Goal: Information Seeking & Learning: Learn about a topic

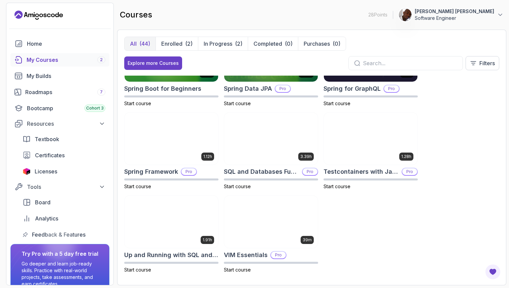
scroll to position [1049, 0]
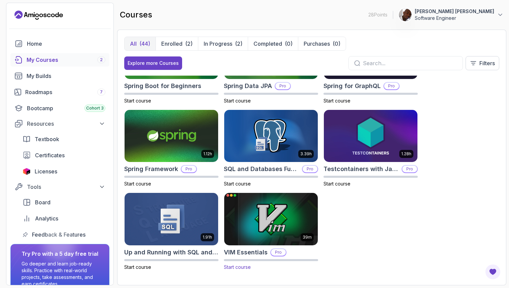
click at [269, 223] on img at bounding box center [271, 219] width 98 height 55
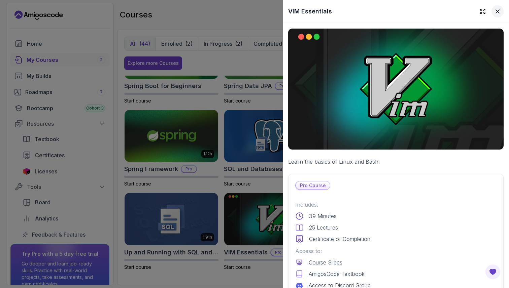
click at [494, 12] on icon at bounding box center [497, 11] width 7 height 7
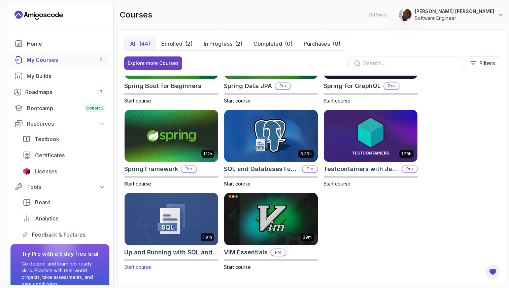
click at [201, 220] on img at bounding box center [171, 219] width 98 height 55
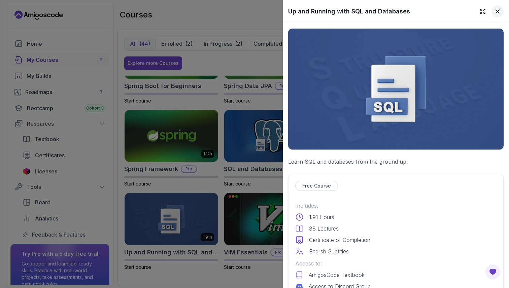
click at [495, 10] on icon at bounding box center [497, 11] width 7 height 7
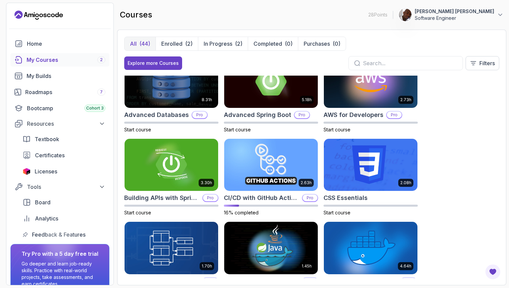
scroll to position [0, 0]
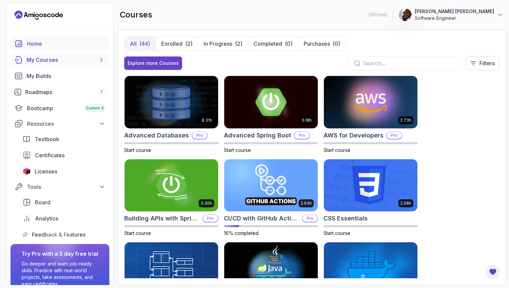
click at [48, 46] on div "Home" at bounding box center [66, 44] width 78 height 8
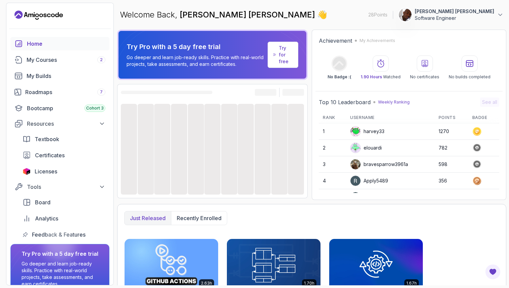
click at [286, 56] on p "Try for free" at bounding box center [286, 55] width 14 height 20
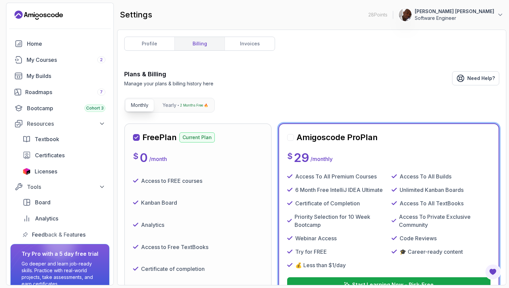
scroll to position [77, 0]
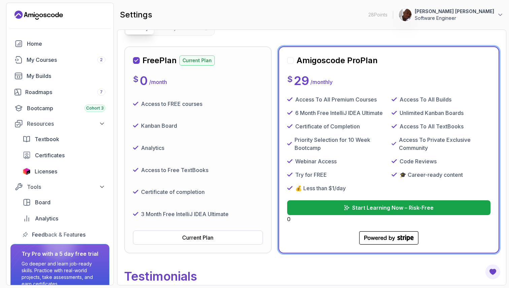
click at [291, 61] on div at bounding box center [290, 60] width 7 height 7
click at [346, 210] on icon "submit" at bounding box center [345, 207] width 5 height 5
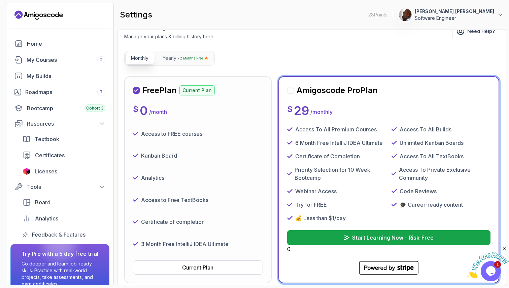
scroll to position [64, 0]
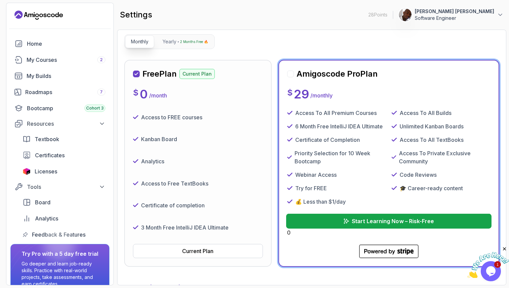
click at [360, 222] on p "Start Learning Now – Risk-Free" at bounding box center [393, 221] width 82 height 8
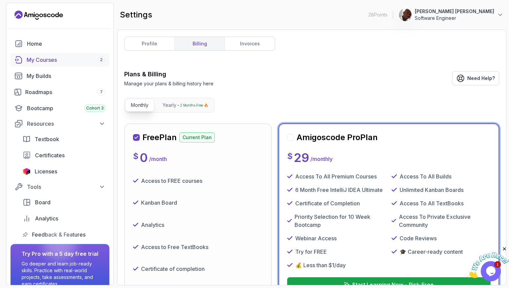
click at [44, 60] on div "My Courses 2" at bounding box center [66, 60] width 79 height 8
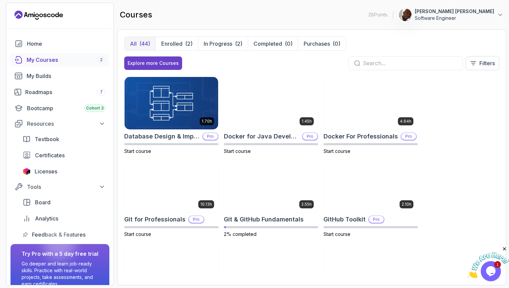
scroll to position [165, 0]
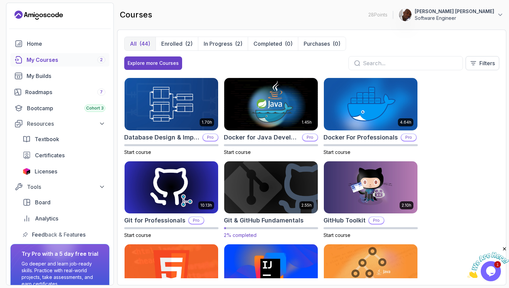
click at [270, 204] on img at bounding box center [271, 187] width 98 height 55
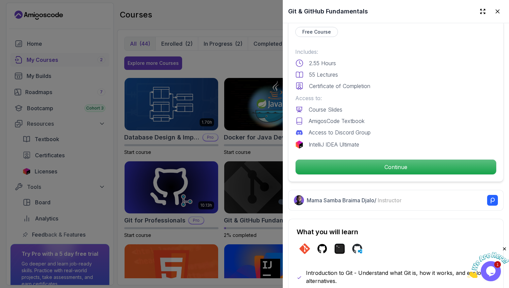
scroll to position [159, 0]
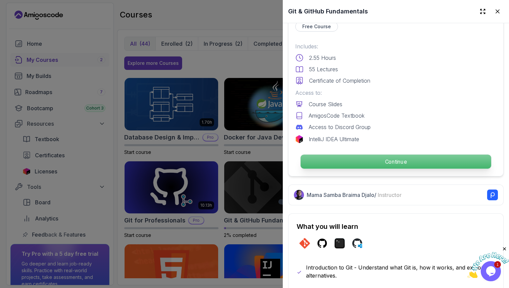
click at [345, 158] on p "Continue" at bounding box center [395, 162] width 190 height 14
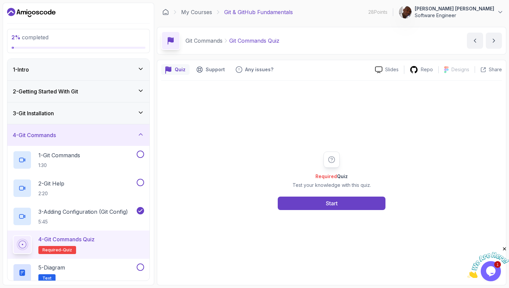
click at [136, 78] on div "1 - Intro" at bounding box center [78, 70] width 142 height 22
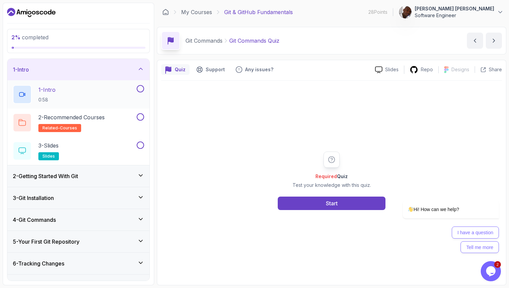
click at [124, 92] on div "1 - Intro 0:58" at bounding box center [74, 94] width 122 height 19
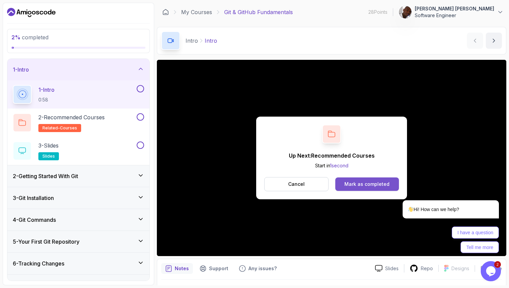
click at [358, 185] on div "Mark as completed" at bounding box center [366, 184] width 45 height 7
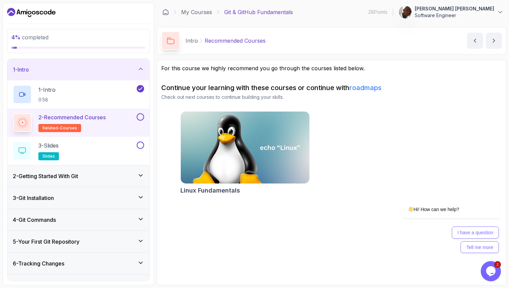
click at [367, 88] on link "roadmaps" at bounding box center [365, 88] width 32 height 8
click at [253, 153] on img at bounding box center [244, 148] width 135 height 76
click at [112, 151] on div "3 - Slides slides" at bounding box center [74, 151] width 122 height 19
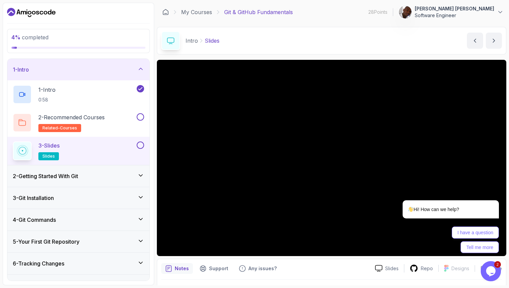
scroll to position [17, 0]
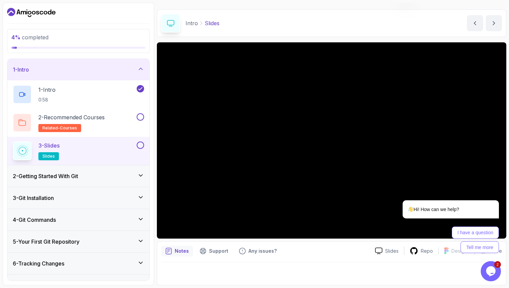
click at [131, 177] on div "2 - Getting Started With Git" at bounding box center [78, 176] width 131 height 8
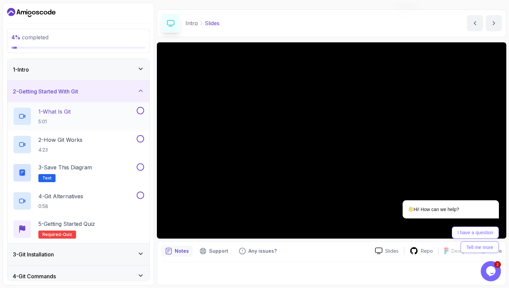
click at [112, 117] on div "1 - What Is Git 5:01" at bounding box center [74, 116] width 122 height 19
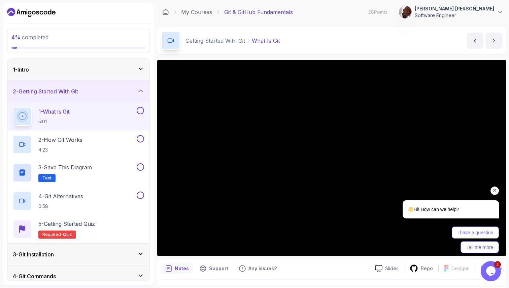
click at [493, 190] on icon "Chat attention grabber" at bounding box center [495, 191] width 6 height 6
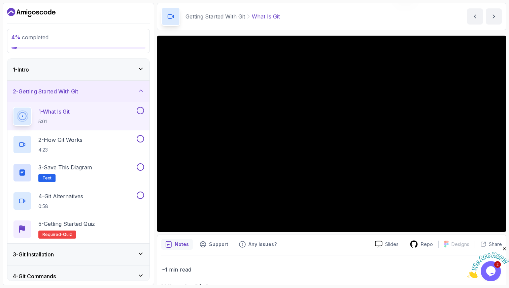
scroll to position [26, 0]
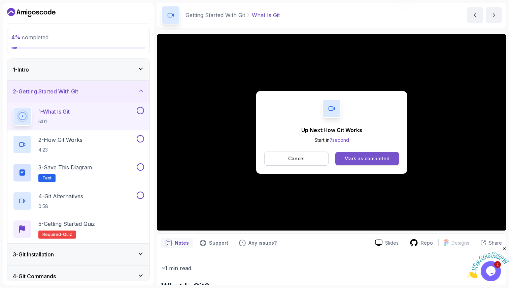
click at [351, 157] on div "Mark as completed" at bounding box center [366, 158] width 45 height 7
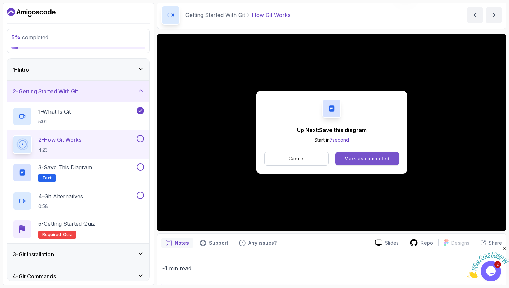
click at [369, 158] on div "Mark as completed" at bounding box center [366, 158] width 45 height 7
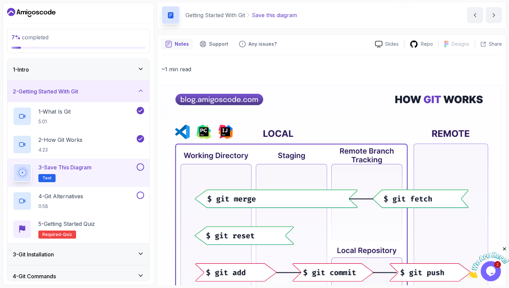
click at [113, 176] on div "3 - Save this diagram Text" at bounding box center [74, 173] width 122 height 19
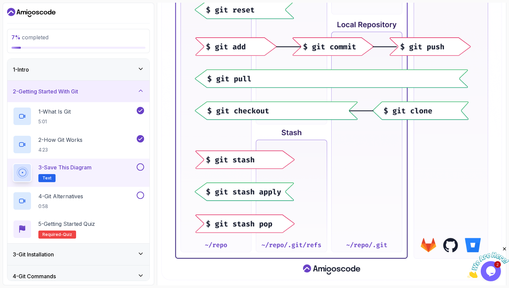
scroll to position [271, 0]
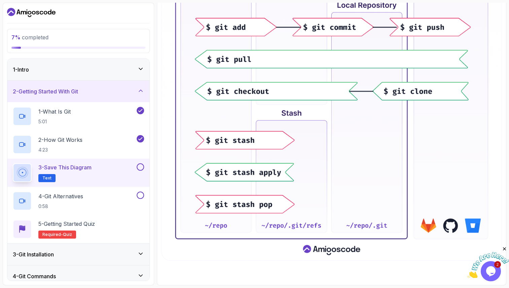
click at [141, 168] on button at bounding box center [140, 167] width 7 height 7
click at [107, 198] on div "4 - Git Alternatives 0:58" at bounding box center [74, 201] width 122 height 19
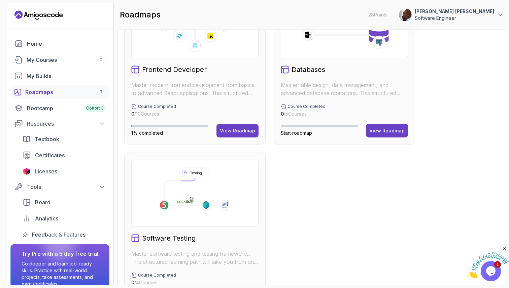
scroll to position [426, 0]
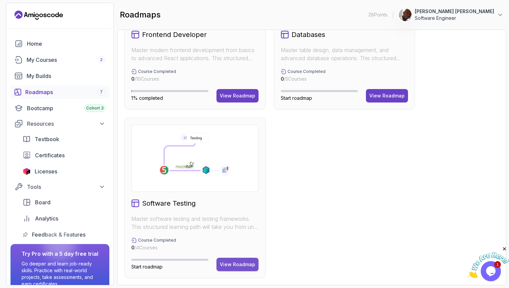
click at [239, 266] on div "View Roadmap" at bounding box center [237, 264] width 35 height 7
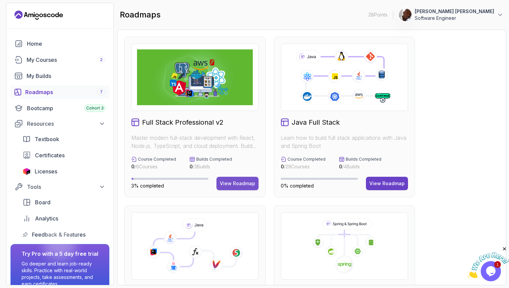
click at [236, 183] on div "View Roadmap" at bounding box center [237, 183] width 35 height 7
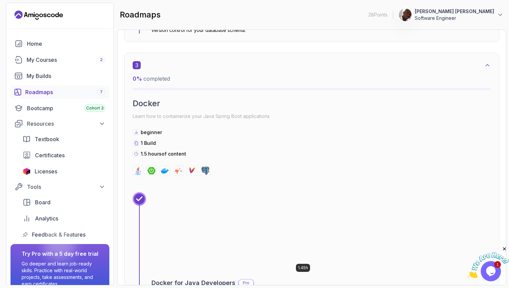
scroll to position [759, 0]
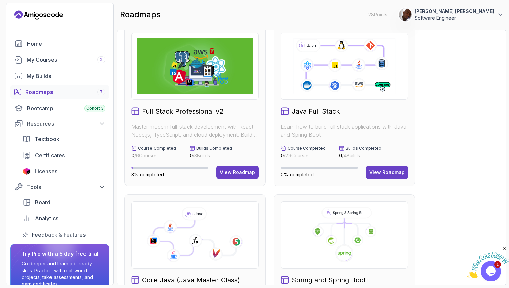
scroll to position [6, 0]
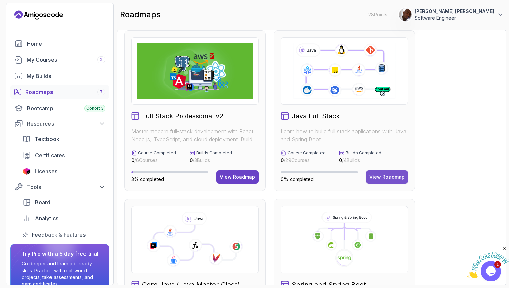
click at [382, 177] on div "View Roadmap" at bounding box center [386, 177] width 35 height 7
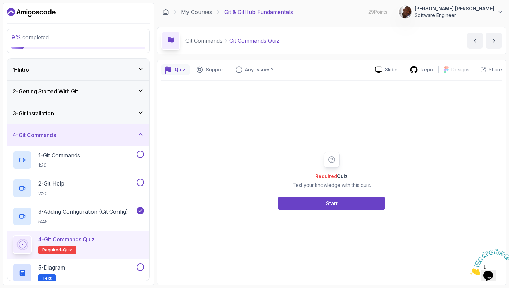
click at [114, 100] on div "2 - Getting Started With Git" at bounding box center [78, 92] width 142 height 22
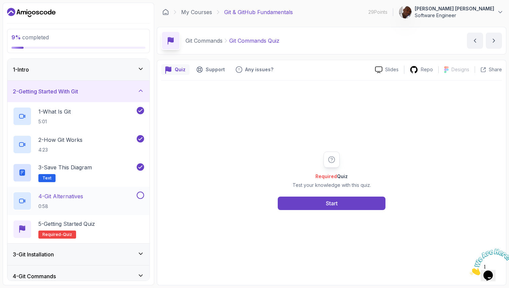
click at [123, 196] on div "4 - Git Alternatives 0:58" at bounding box center [74, 201] width 122 height 19
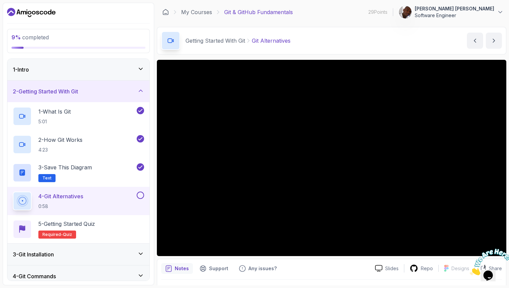
click at [498, 249] on div at bounding box center [488, 262] width 36 height 27
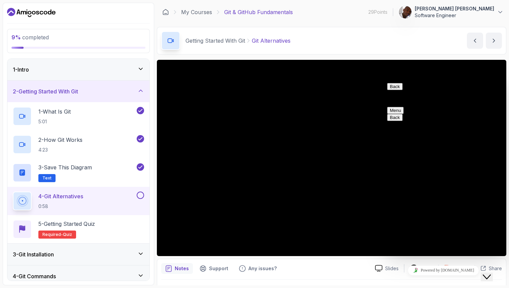
click at [491, 273] on icon "Close Chat This icon closes the chat window." at bounding box center [486, 277] width 8 height 8
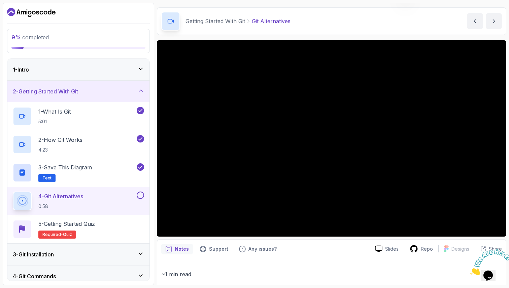
scroll to position [27, 0]
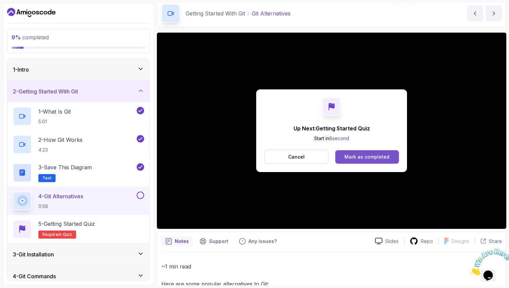
click at [369, 158] on div "Mark as completed" at bounding box center [366, 157] width 45 height 7
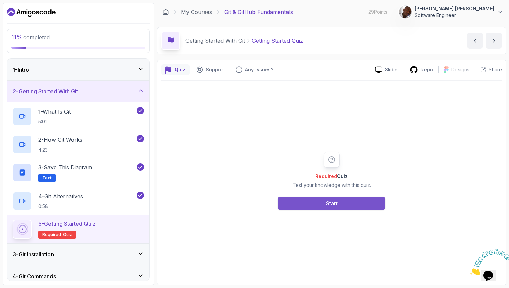
click at [299, 203] on button "Start" at bounding box center [332, 203] width 108 height 13
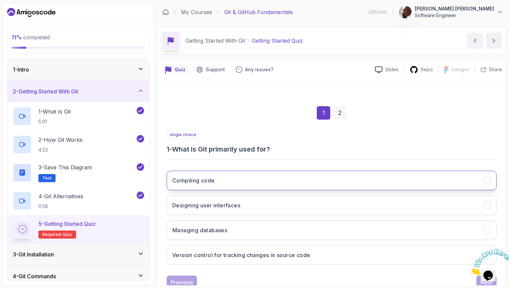
scroll to position [23, 0]
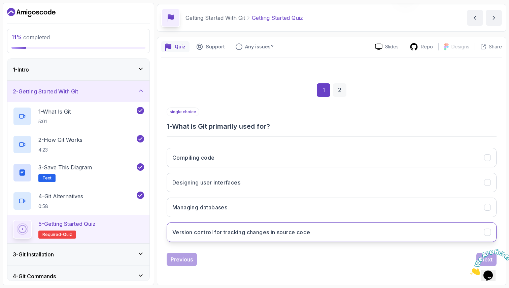
click at [259, 235] on h3 "Version control for tracking changes in source code" at bounding box center [241, 232] width 138 height 8
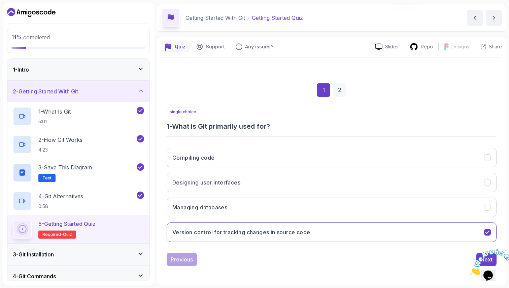
click at [470, 271] on icon "Close" at bounding box center [470, 274] width 0 height 6
click at [482, 258] on div "Next" at bounding box center [486, 260] width 12 height 8
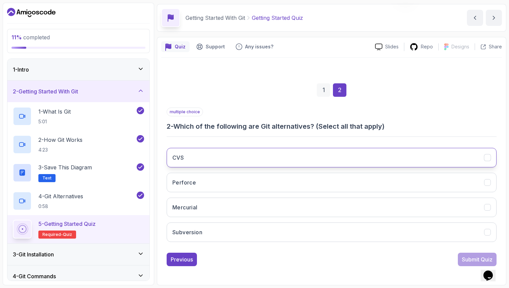
click at [262, 158] on button "CVS" at bounding box center [332, 158] width 330 height 20
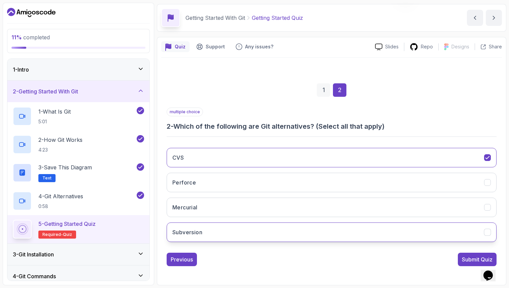
click at [257, 230] on button "Subversion" at bounding box center [332, 233] width 330 height 20
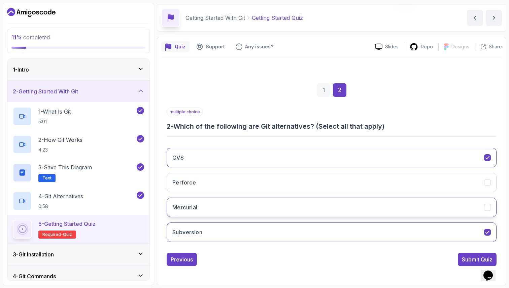
click at [249, 206] on button "Mercurial" at bounding box center [332, 208] width 330 height 20
click at [469, 263] on div "Submit Quiz" at bounding box center [477, 260] width 31 height 8
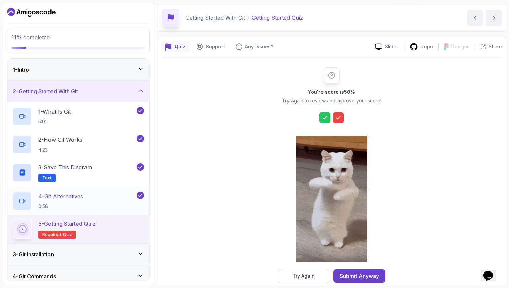
click at [86, 200] on div "4 - Git Alternatives 0:58" at bounding box center [74, 201] width 122 height 19
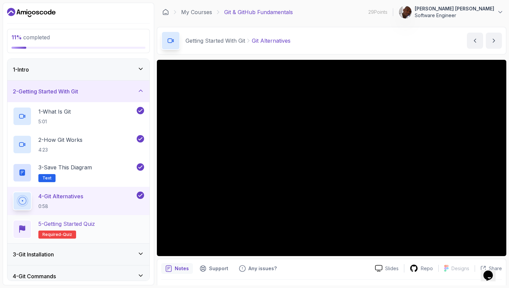
click at [87, 235] on h2 "5 - Getting Started Quiz Required- quiz" at bounding box center [66, 229] width 57 height 19
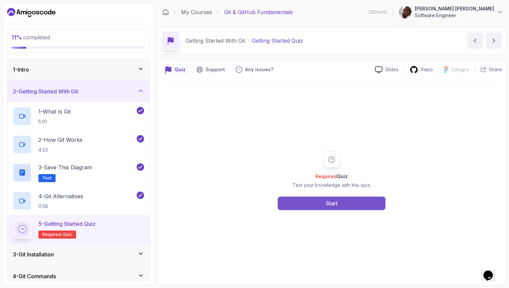
click at [317, 202] on button "Start" at bounding box center [332, 203] width 108 height 13
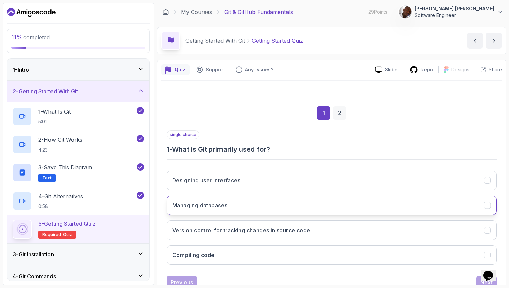
scroll to position [23, 0]
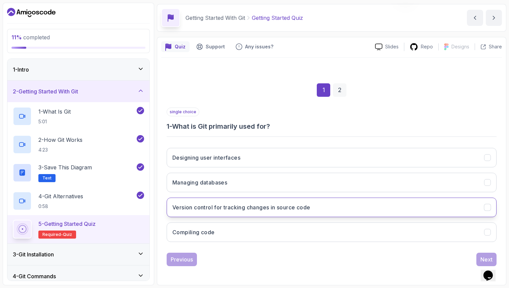
click at [260, 207] on h3 "Version control for tracking changes in source code" at bounding box center [241, 208] width 138 height 8
click at [482, 259] on div "Next" at bounding box center [486, 260] width 12 height 8
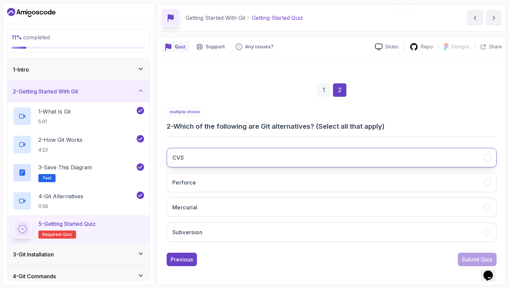
click at [286, 157] on button "CVS" at bounding box center [332, 158] width 330 height 20
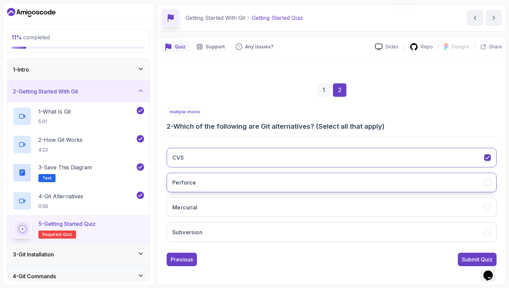
click at [285, 188] on button "Perforce" at bounding box center [332, 183] width 330 height 20
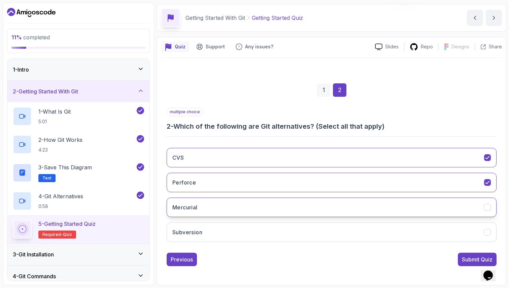
click at [285, 204] on button "Mercurial" at bounding box center [332, 208] width 330 height 20
click at [287, 230] on button "Subversion" at bounding box center [332, 233] width 330 height 20
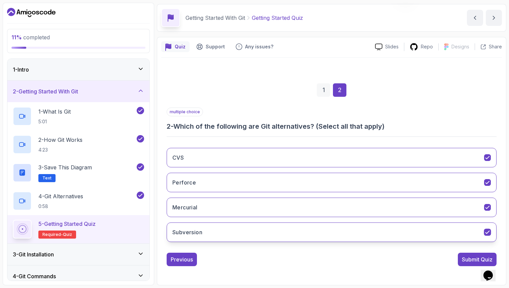
click at [373, 236] on button "Subversion" at bounding box center [332, 233] width 330 height 20
click at [441, 239] on button "Subversion" at bounding box center [332, 233] width 330 height 20
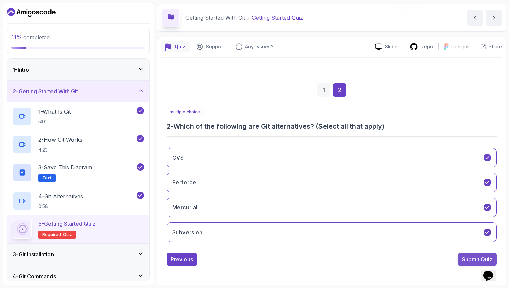
click at [470, 259] on div "Submit Quiz" at bounding box center [477, 260] width 31 height 8
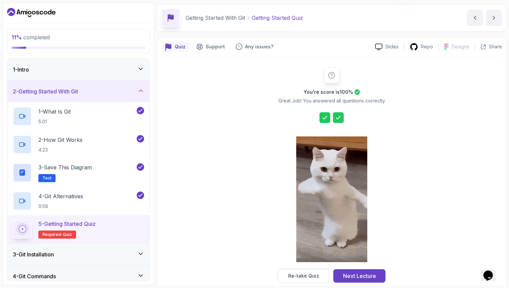
scroll to position [34, 0]
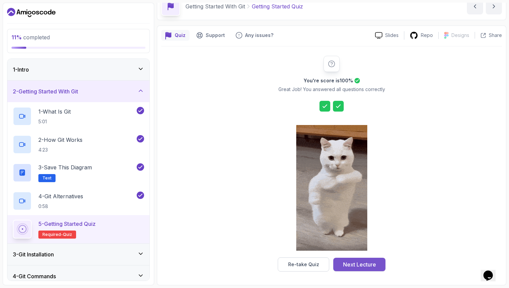
click at [371, 264] on div "Next Lecture" at bounding box center [359, 265] width 33 height 8
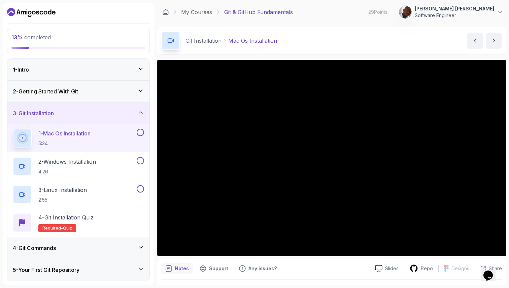
click at [126, 92] on div "2 - Getting Started With Git" at bounding box center [78, 91] width 131 height 8
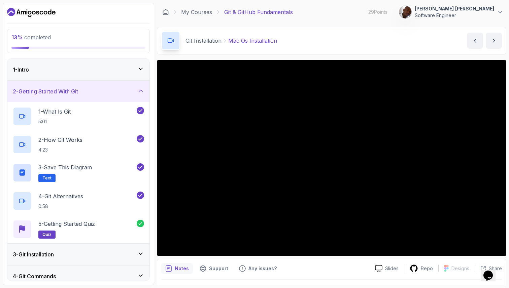
click at [133, 92] on div "2 - Getting Started With Git" at bounding box center [78, 91] width 131 height 8
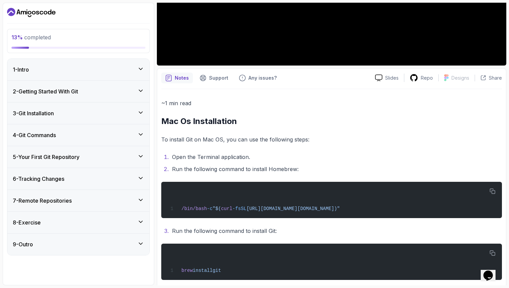
scroll to position [200, 0]
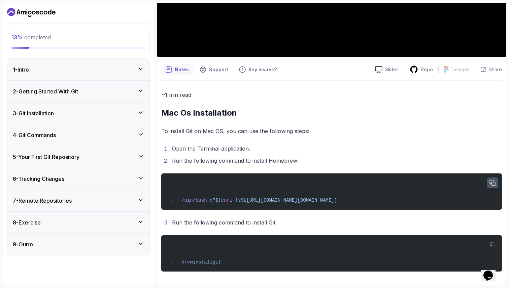
click at [492, 181] on icon "button" at bounding box center [492, 182] width 5 height 5
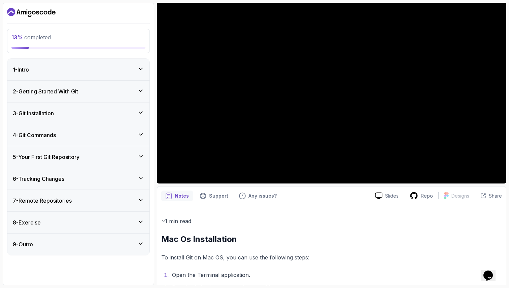
scroll to position [0, 0]
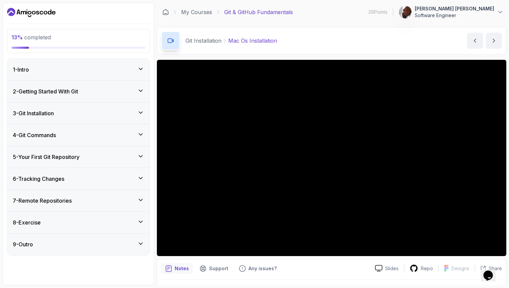
click at [139, 114] on icon at bounding box center [140, 112] width 7 height 7
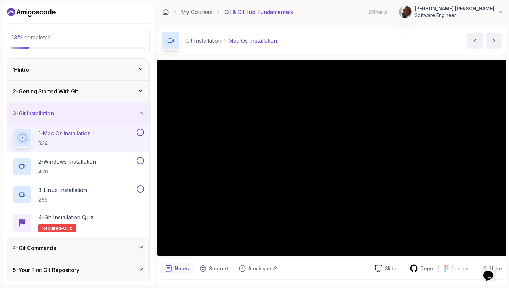
click at [139, 112] on icon at bounding box center [140, 112] width 7 height 7
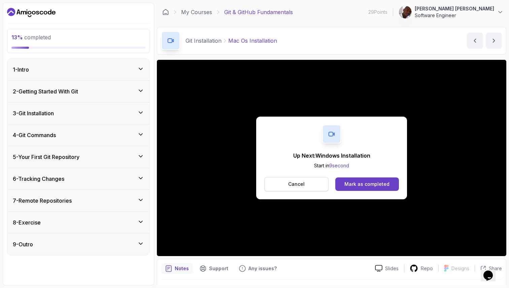
click at [310, 184] on button "Cancel" at bounding box center [296, 184] width 64 height 14
click at [356, 184] on div "Mark as completed" at bounding box center [366, 184] width 45 height 7
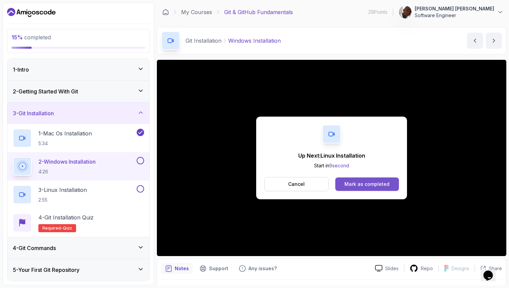
click at [357, 186] on div "Mark as completed" at bounding box center [366, 184] width 45 height 7
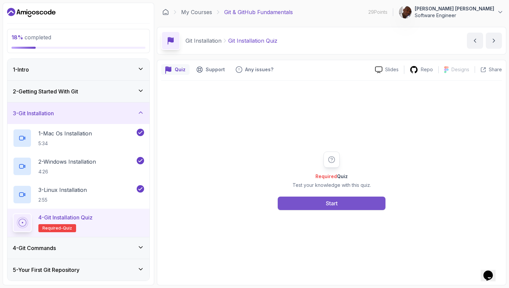
click at [307, 202] on button "Start" at bounding box center [332, 203] width 108 height 13
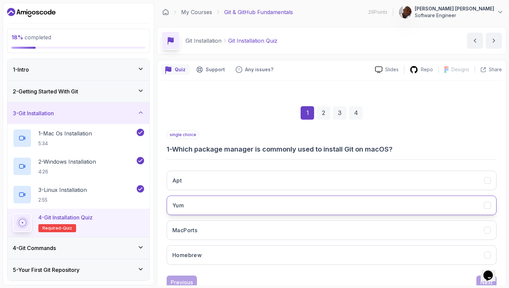
scroll to position [23, 0]
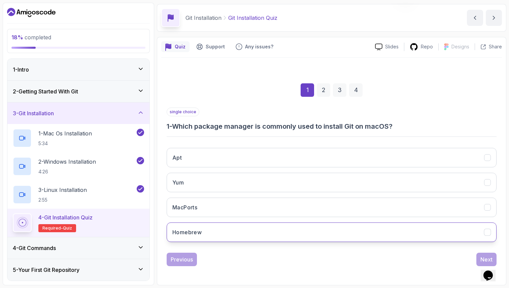
click at [340, 230] on button "Homebrew" at bounding box center [332, 233] width 330 height 20
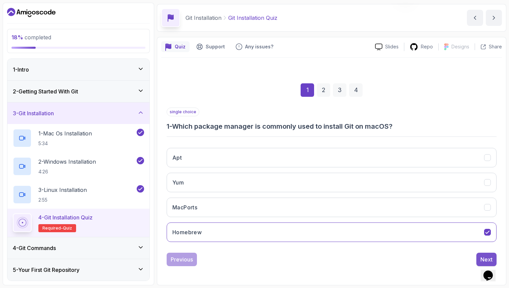
click at [480, 259] on div "Next" at bounding box center [486, 260] width 12 height 8
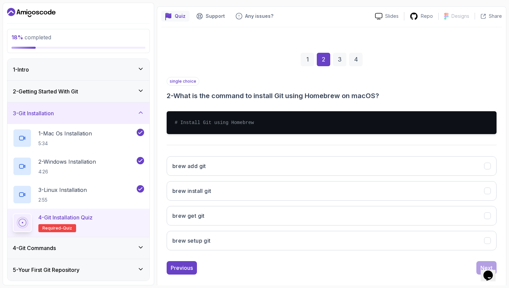
scroll to position [62, 0]
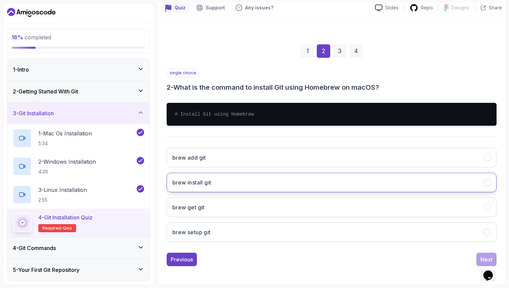
click at [266, 181] on button "brew install git" at bounding box center [332, 183] width 330 height 20
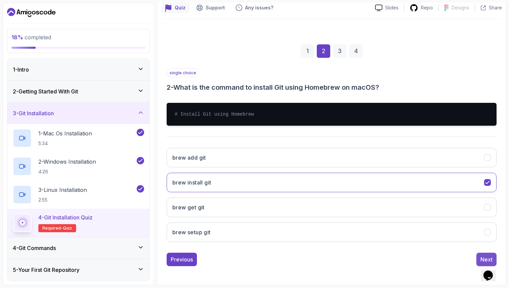
click at [482, 259] on div "Next" at bounding box center [486, 260] width 12 height 8
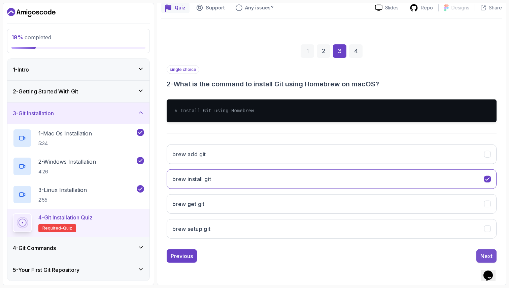
scroll to position [23, 0]
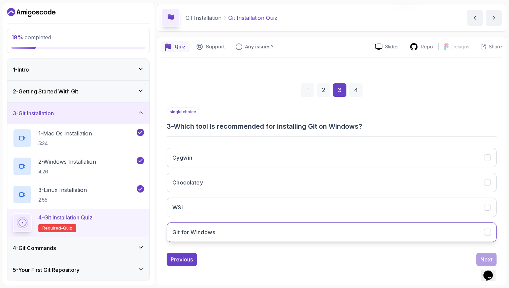
click at [261, 233] on button "Git for Windows" at bounding box center [332, 233] width 330 height 20
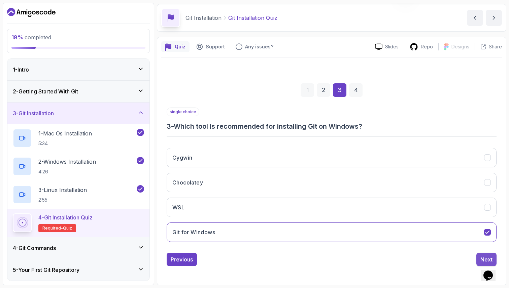
click at [480, 258] on div "Next" at bounding box center [486, 260] width 12 height 8
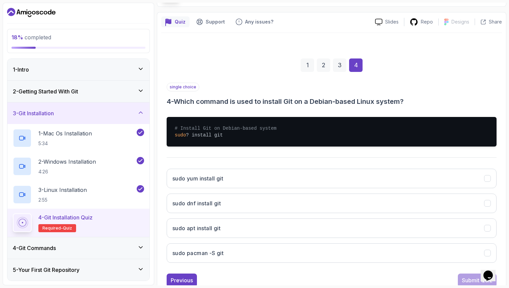
scroll to position [50, 0]
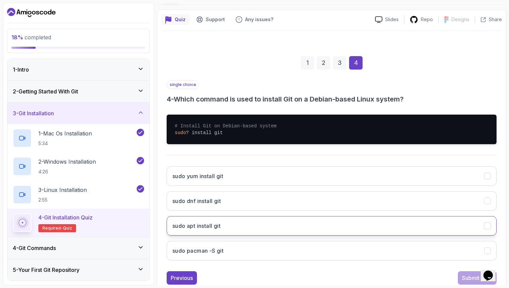
click at [361, 222] on button "sudo apt install git" at bounding box center [332, 226] width 330 height 20
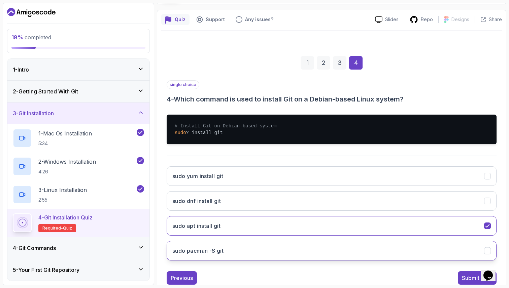
click at [488, 251] on icon "sudo pacman -S git" at bounding box center [487, 251] width 6 height 6
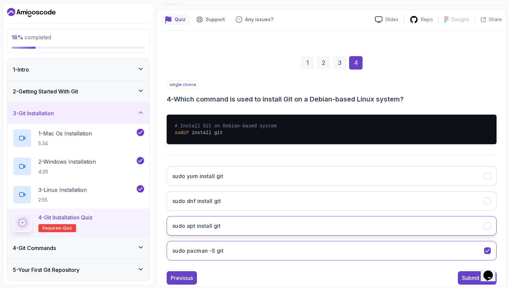
click at [473, 229] on button "sudo apt install git" at bounding box center [332, 226] width 330 height 20
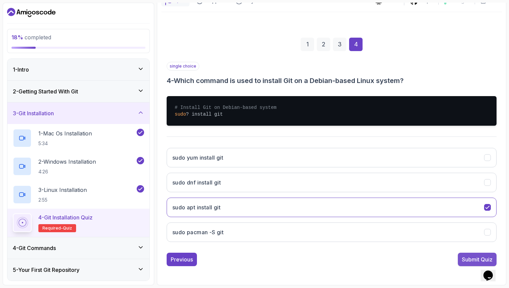
click at [465, 259] on div "Submit Quiz" at bounding box center [477, 260] width 31 height 8
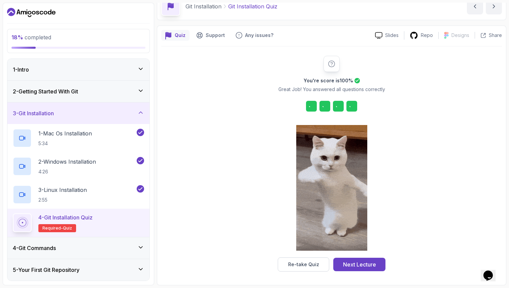
scroll to position [34, 0]
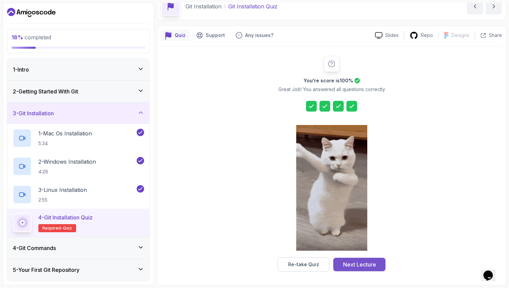
click at [375, 266] on div "Next Lecture" at bounding box center [359, 265] width 33 height 8
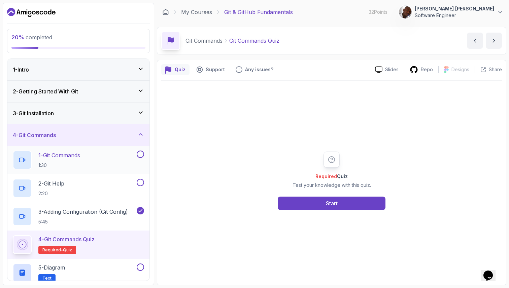
click at [113, 158] on div "1 - Git Commands 1:30" at bounding box center [74, 160] width 122 height 19
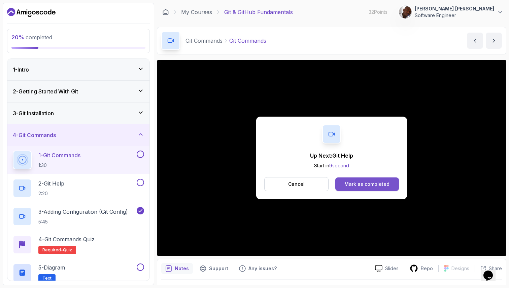
click at [364, 183] on div "Mark as completed" at bounding box center [366, 184] width 45 height 7
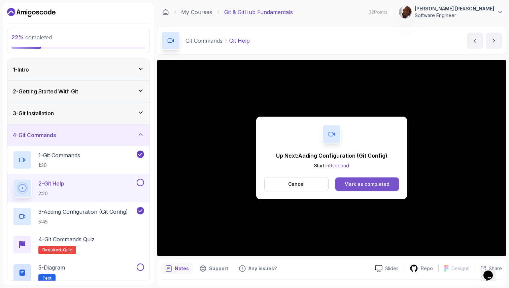
click at [350, 187] on div "Mark as completed" at bounding box center [366, 184] width 45 height 7
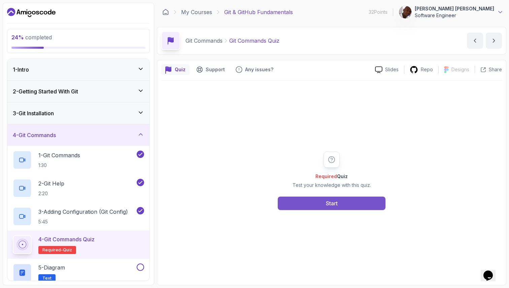
click at [305, 203] on button "Start" at bounding box center [332, 203] width 108 height 13
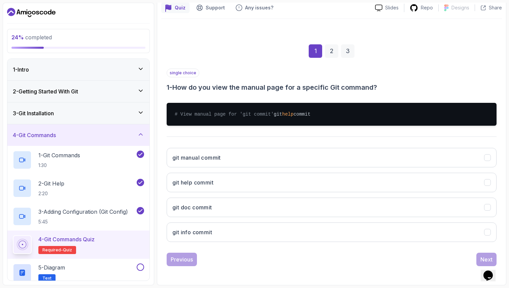
scroll to position [69, 0]
click at [282, 183] on button "git help commit" at bounding box center [332, 183] width 330 height 20
click at [485, 258] on div "Next" at bounding box center [486, 260] width 12 height 8
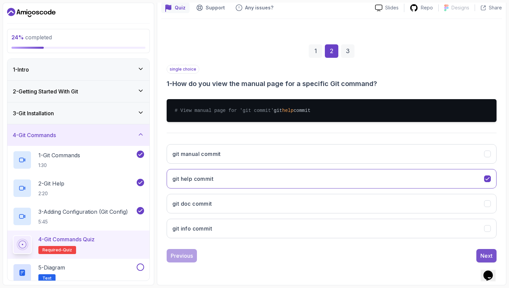
scroll to position [62, 0]
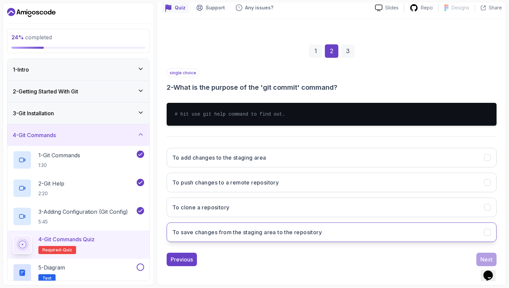
click at [486, 233] on icon "To save changes from the staging area to the repository" at bounding box center [487, 232] width 4 height 3
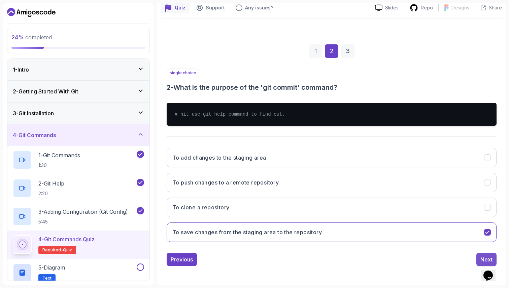
click at [483, 258] on div "Next" at bounding box center [486, 260] width 12 height 8
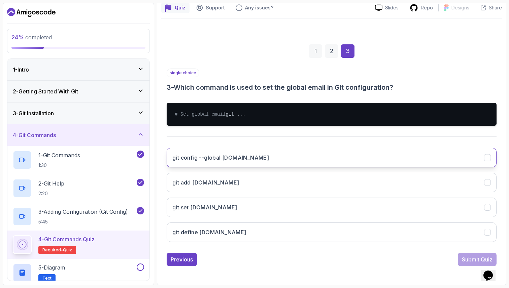
click at [317, 165] on button "git config --global user.email" at bounding box center [332, 158] width 330 height 20
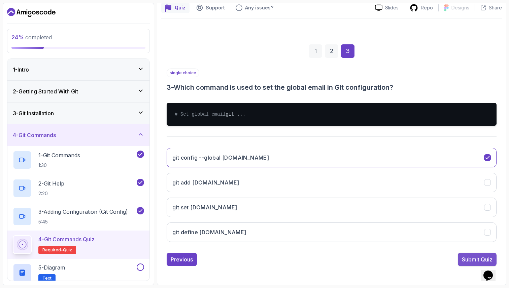
click at [466, 264] on div "Submit Quiz" at bounding box center [477, 260] width 31 height 8
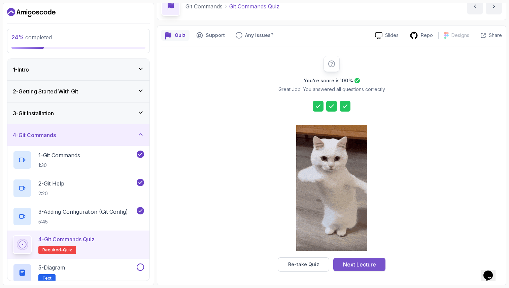
click at [373, 267] on div "Next Lecture" at bounding box center [359, 265] width 33 height 8
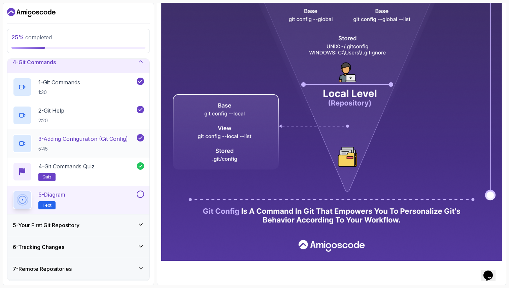
scroll to position [77, 0]
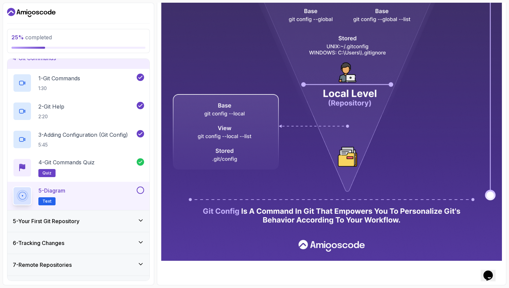
click at [139, 192] on button at bounding box center [140, 190] width 7 height 7
click at [103, 221] on div "5 - Your First Git Repository" at bounding box center [78, 221] width 131 height 8
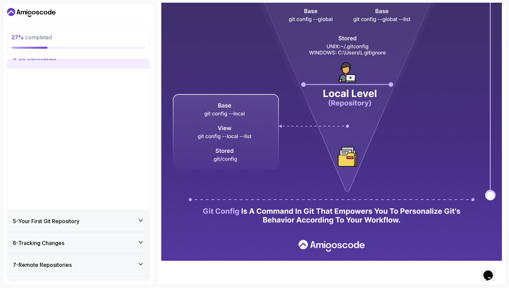
scroll to position [0, 0]
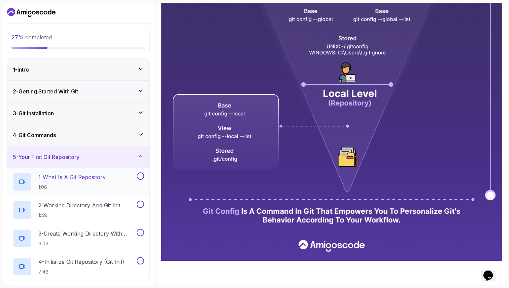
click at [113, 185] on div "1 - What Is A Git Repository 1:06" at bounding box center [74, 182] width 122 height 19
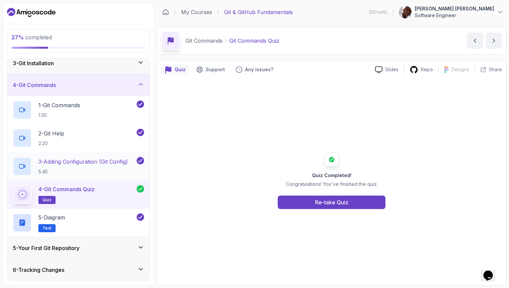
scroll to position [54, 0]
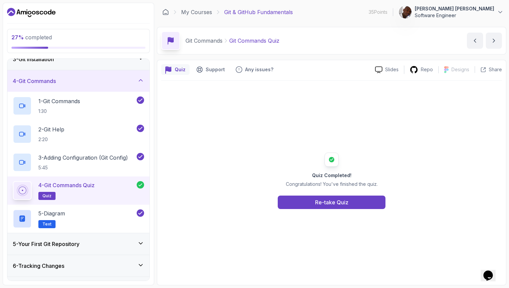
click at [140, 81] on icon at bounding box center [140, 80] width 7 height 7
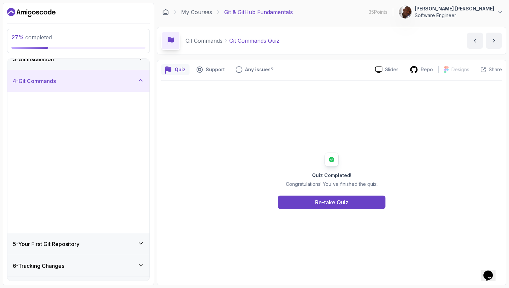
scroll to position [0, 0]
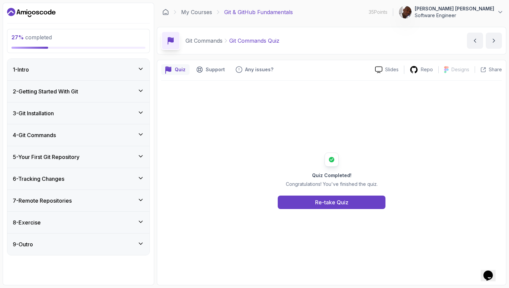
click at [105, 156] on div "5 - Your First Git Repository" at bounding box center [78, 157] width 131 height 8
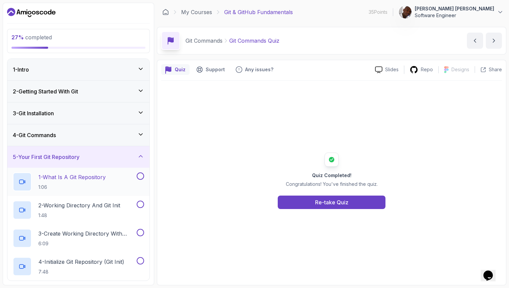
click at [123, 182] on div "1 - What Is A Git Repository 1:06" at bounding box center [74, 182] width 122 height 19
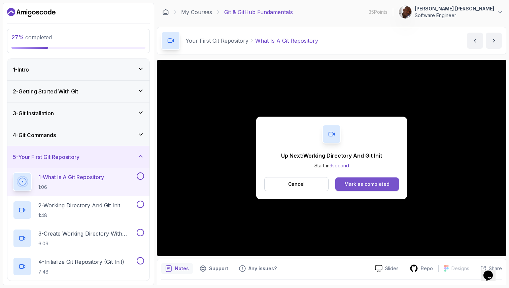
click at [376, 185] on div "Mark as completed" at bounding box center [366, 184] width 45 height 7
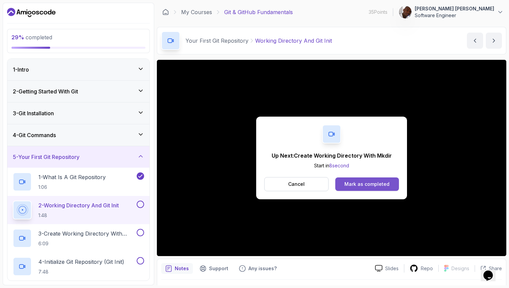
click at [362, 184] on div "Mark as completed" at bounding box center [366, 184] width 45 height 7
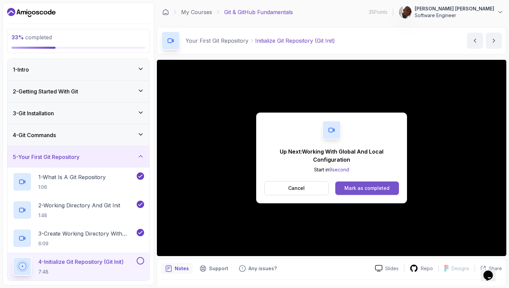
click at [377, 187] on div "Mark as completed" at bounding box center [366, 188] width 45 height 7
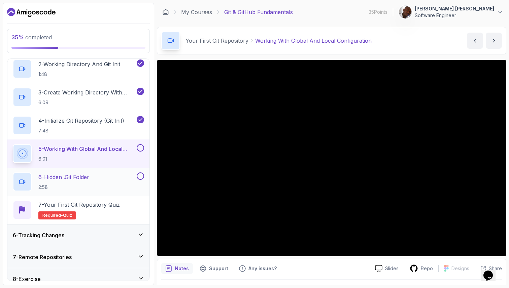
scroll to position [172, 0]
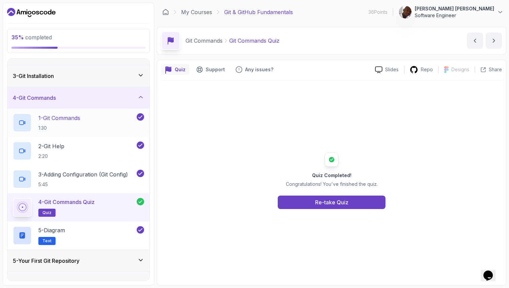
scroll to position [36, 0]
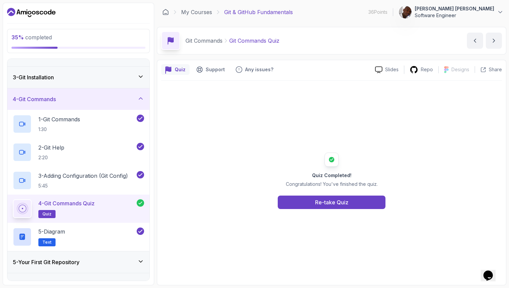
click at [69, 95] on div "4 - Git Commands" at bounding box center [78, 99] width 131 height 8
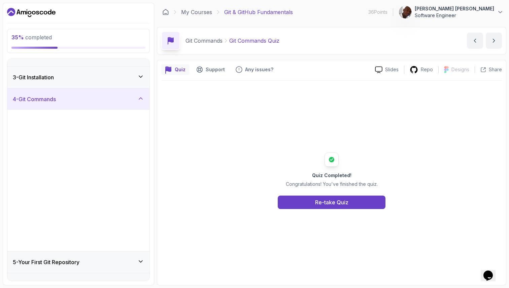
scroll to position [0, 0]
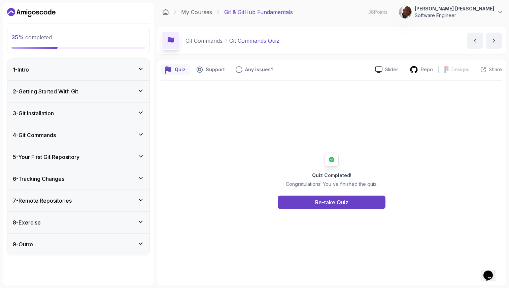
click at [72, 163] on div "5 - Your First Git Repository" at bounding box center [78, 157] width 142 height 22
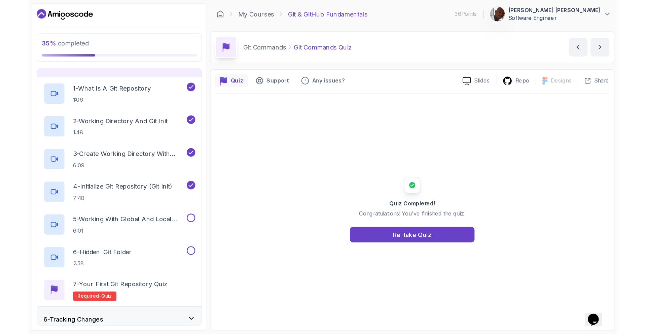
scroll to position [101, 0]
